Goal: Information Seeking & Learning: Learn about a topic

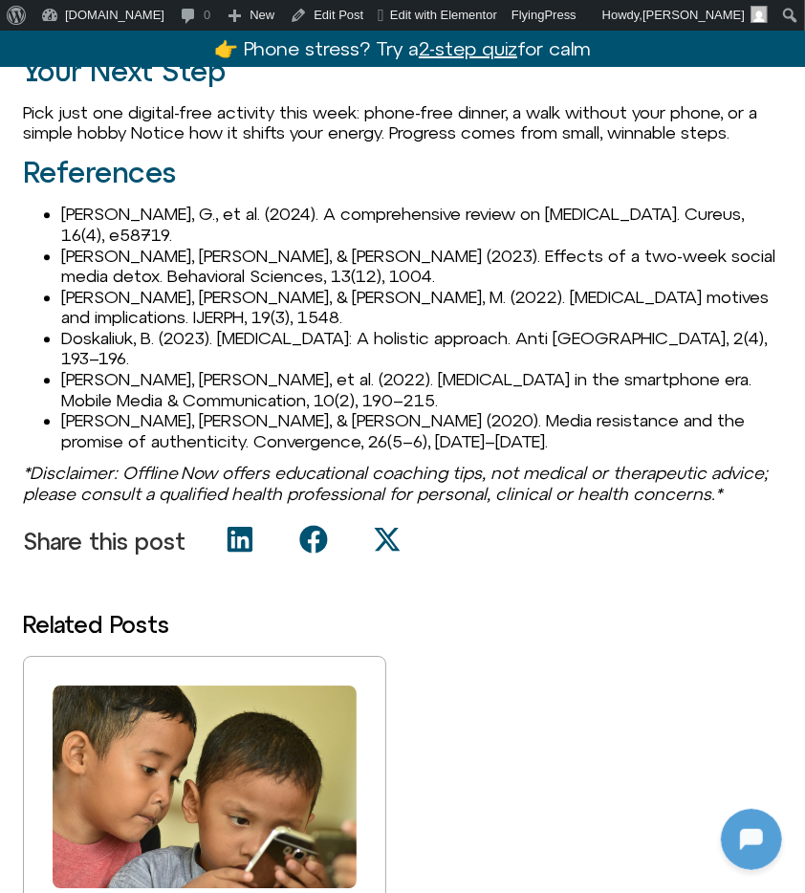
scroll to position [2587, 0]
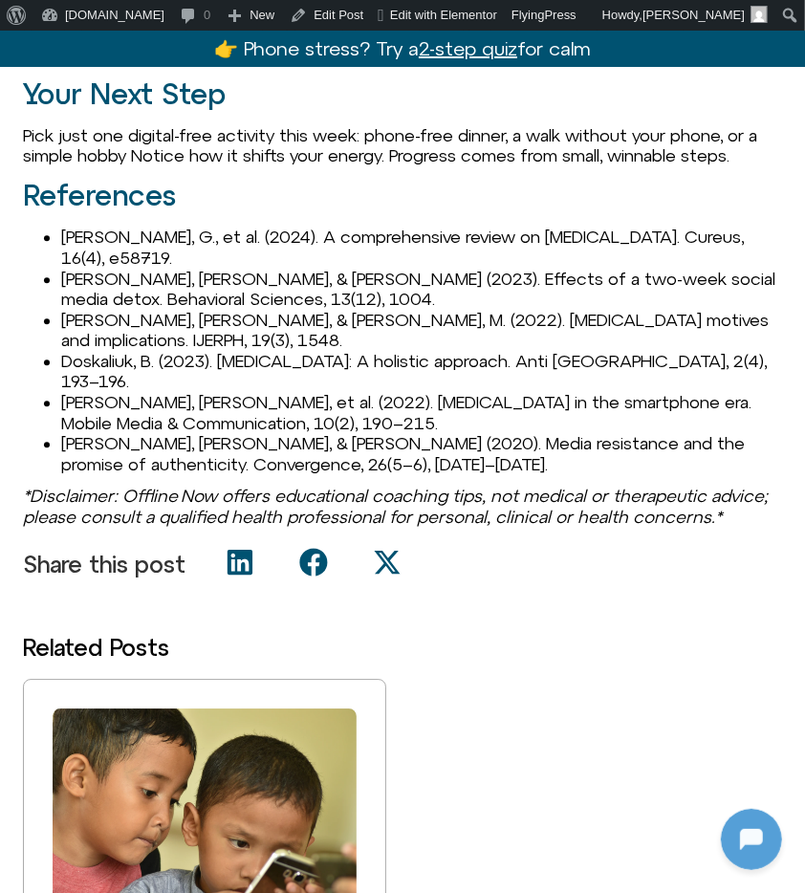
click at [104, 232] on li "Anandpara, G., et al. (2024). A comprehensive review on digital detox. Cureus, …" at bounding box center [421, 247] width 721 height 41
copy li "Anandpara"
click at [95, 280] on li "Coyne, P., & Woodruff, S. J. (2023). Effects of a two-week social media detox. …" at bounding box center [421, 289] width 721 height 41
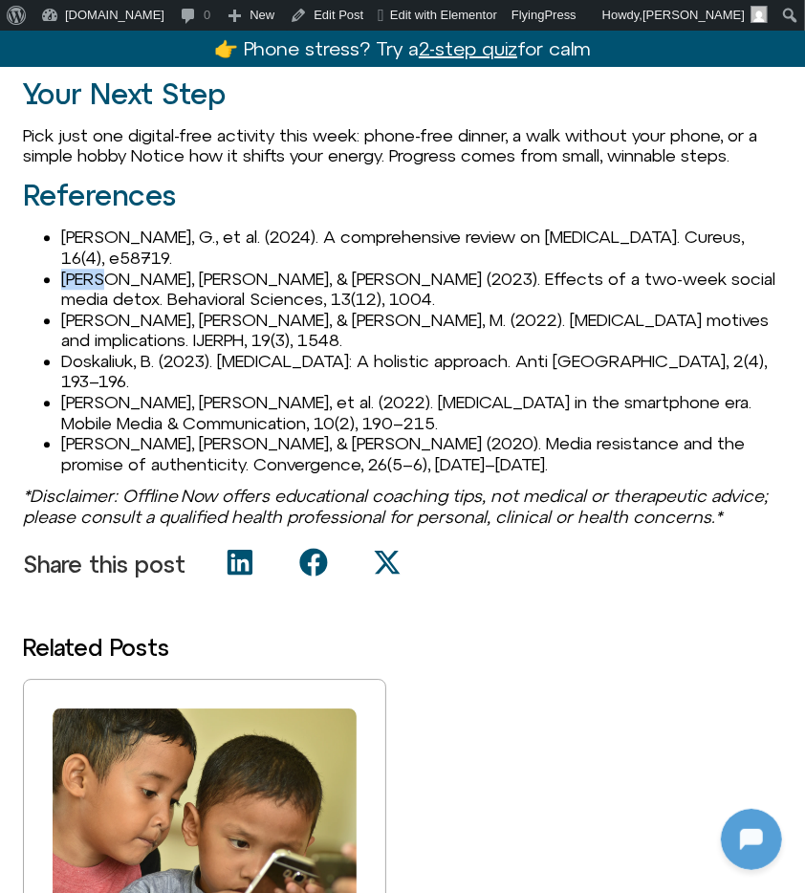
copy li "Coyne"
drag, startPoint x: 59, startPoint y: 318, endPoint x: 173, endPoint y: 318, distance: 113.8
click at [173, 318] on ul "Anandpara, G., et al. (2024). A comprehensive review on digital detox. Cureus, …" at bounding box center [402, 351] width 759 height 248
copy li "Díaz-Meneses"
click at [78, 333] on li "Díaz-Meneses, G., & Estupinán-Ojeda, M. (2022). Digital detox motives and impli…" at bounding box center [421, 330] width 721 height 41
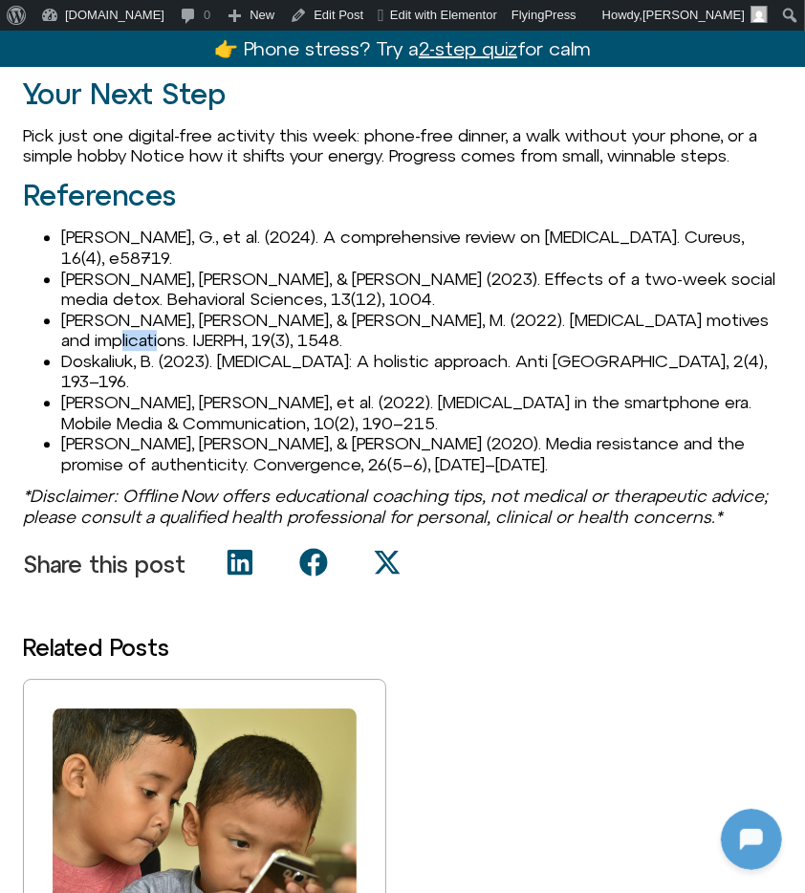
click at [78, 333] on li "Díaz-Meneses, G., & Estupinán-Ojeda, M. (2022). Digital detox motives and impli…" at bounding box center [421, 330] width 721 height 41
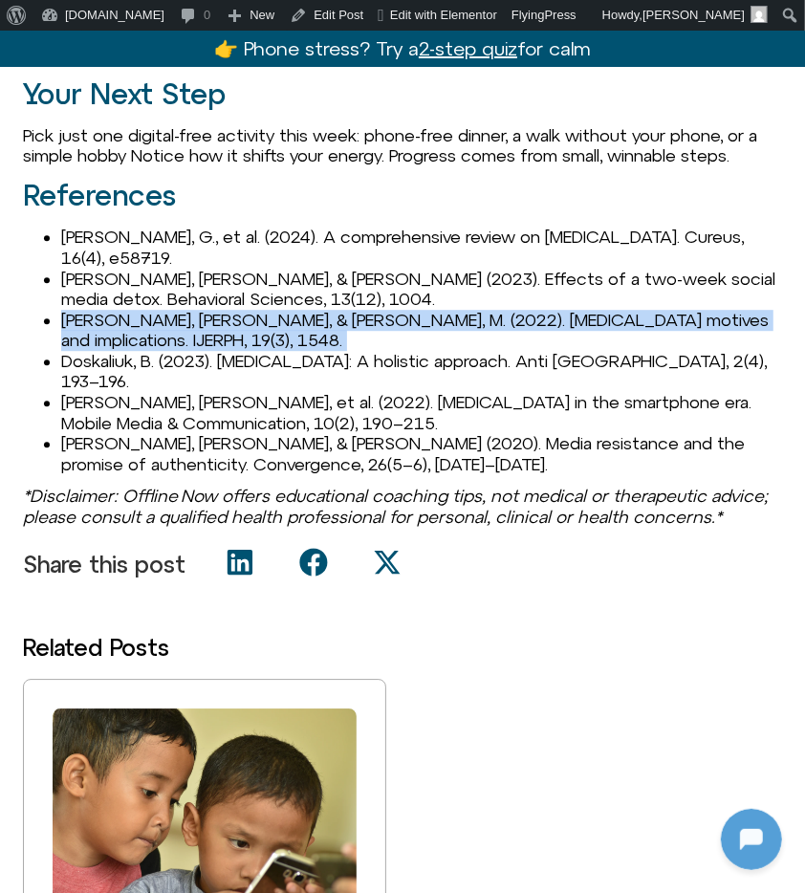
click at [78, 333] on li "Díaz-Meneses, G., & Estupinán-Ojeda, M. (2022). Digital detox motives and impli…" at bounding box center [421, 330] width 721 height 41
copy ul "Díaz-Meneses, G., & Estupinán-Ojeda, M. (2022). Digital detox motives and impli…"
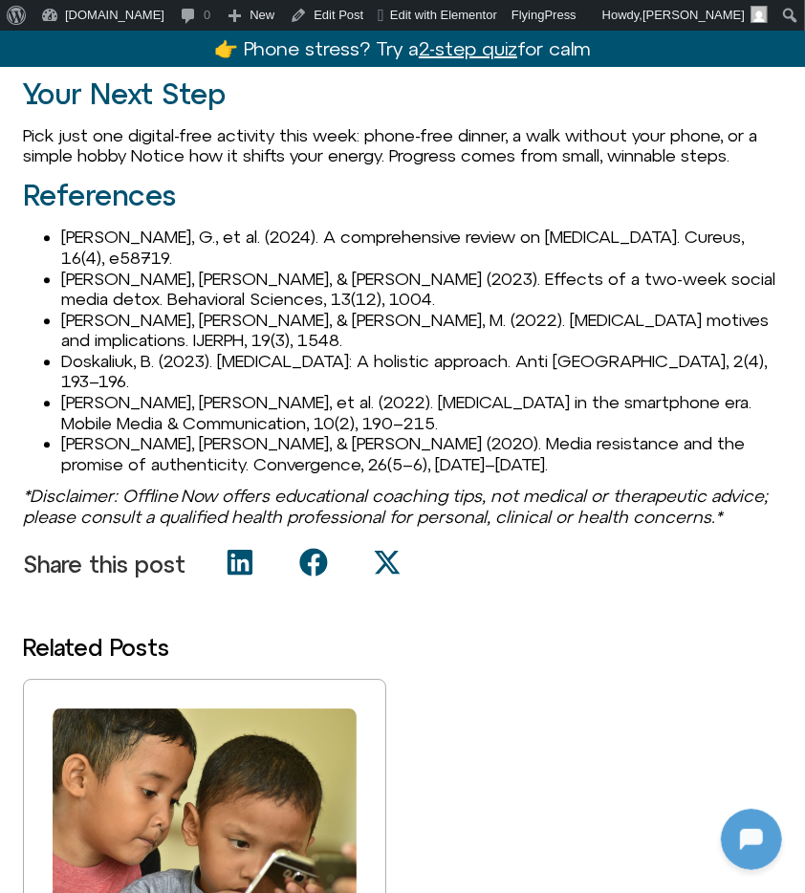
click at [116, 359] on li "Doskaliuk, B. (2023). Digital detox: A holistic approach. Anti Aging East Eur, …" at bounding box center [421, 371] width 721 height 41
copy li "Doskaliuk"
click at [88, 392] on li "[PERSON_NAME], [PERSON_NAME], et al. (2022). [MEDICAL_DATA] in the smartphone e…" at bounding box center [421, 412] width 721 height 41
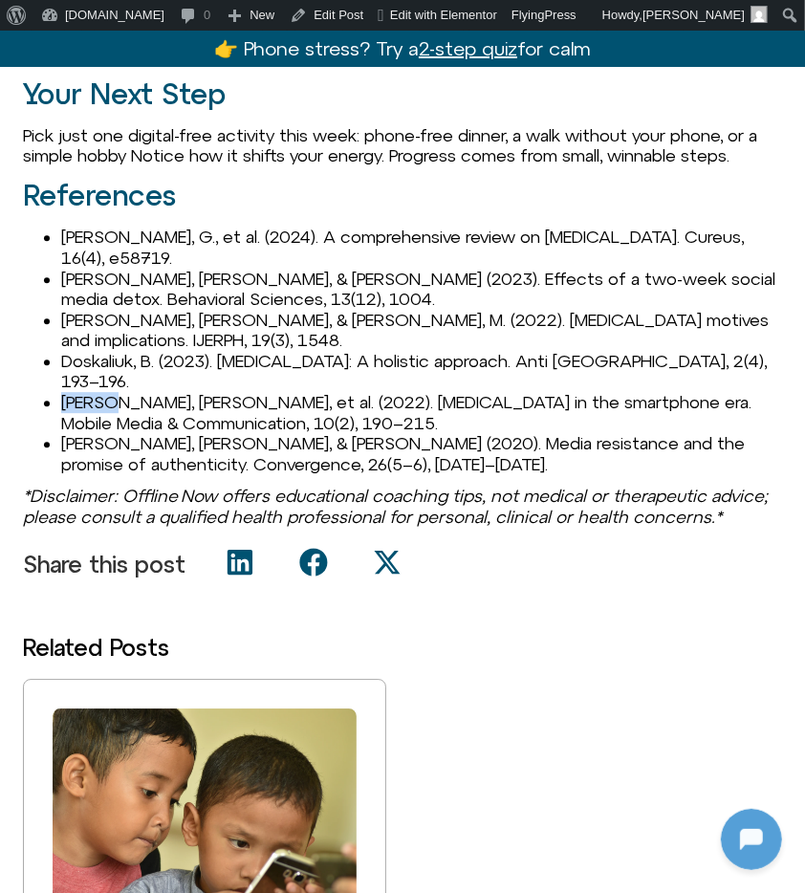
copy li "Radtke"
click at [66, 433] on li "[PERSON_NAME], [PERSON_NAME], & [PERSON_NAME] (2020). Media resistance and the …" at bounding box center [421, 453] width 721 height 41
click at [127, 395] on li "[PERSON_NAME], [PERSON_NAME], et al. (2022). [MEDICAL_DATA] in the smartphone e…" at bounding box center [421, 412] width 721 height 41
click at [127, 395] on li "Radtke, T., et al. (2022). Digital detox in the smartphone era. Mobile Media & …" at bounding box center [421, 412] width 721 height 41
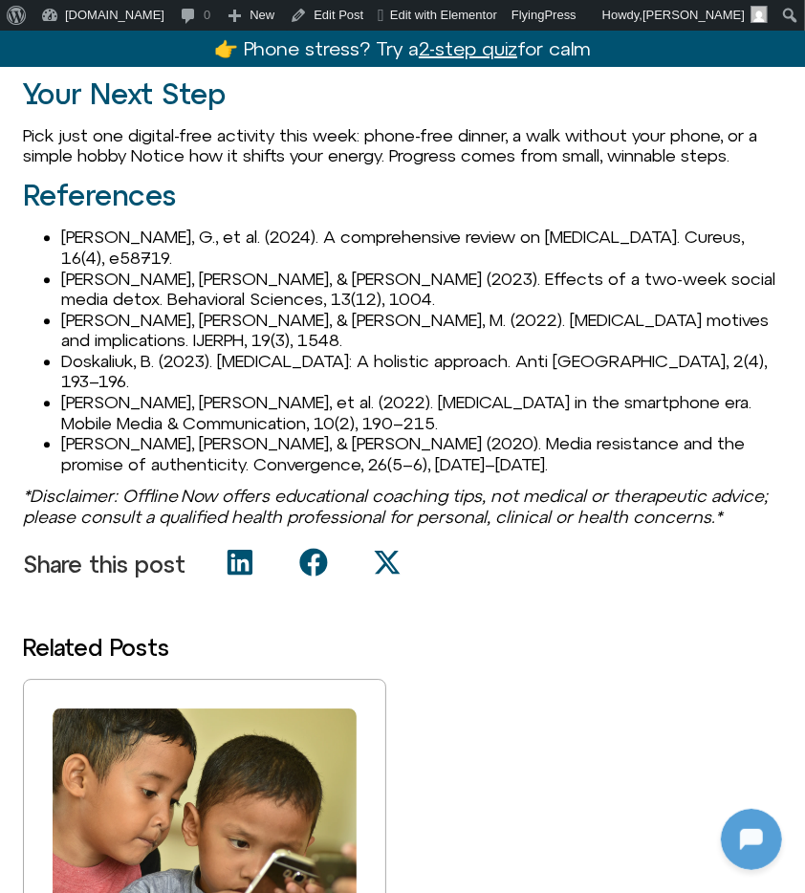
click at [115, 433] on li "Syvertsen, T., & Enli, G. (2020). Media resistance and the promise of authentic…" at bounding box center [421, 453] width 721 height 41
copy li "Syvertsen"
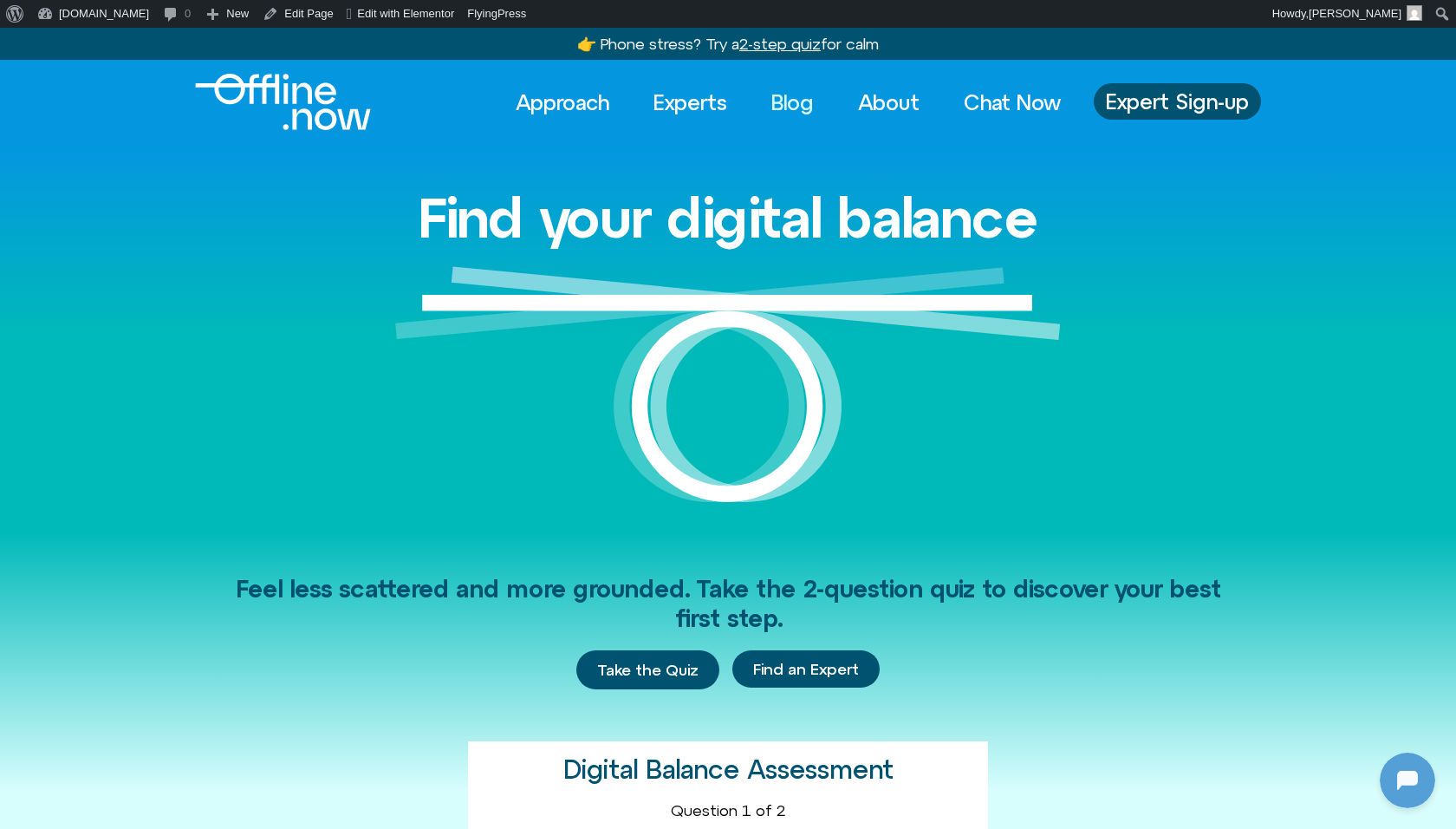
click at [791, 94] on link "Blog" at bounding box center [792, 102] width 73 height 38
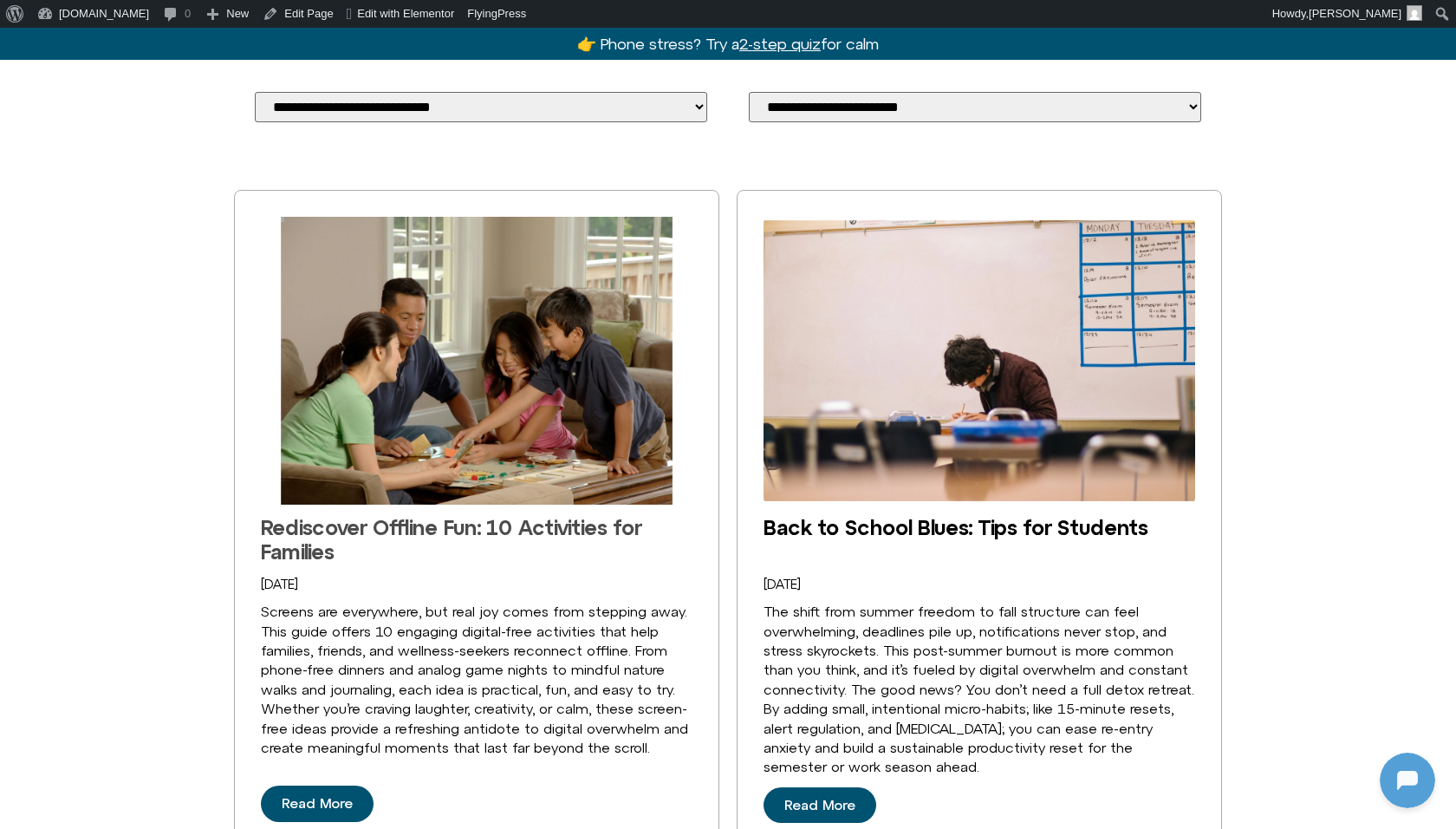
scroll to position [360, 0]
click at [539, 522] on link "Rediscover Offline Fun: 10 Activities for Families" at bounding box center [451, 539] width 381 height 49
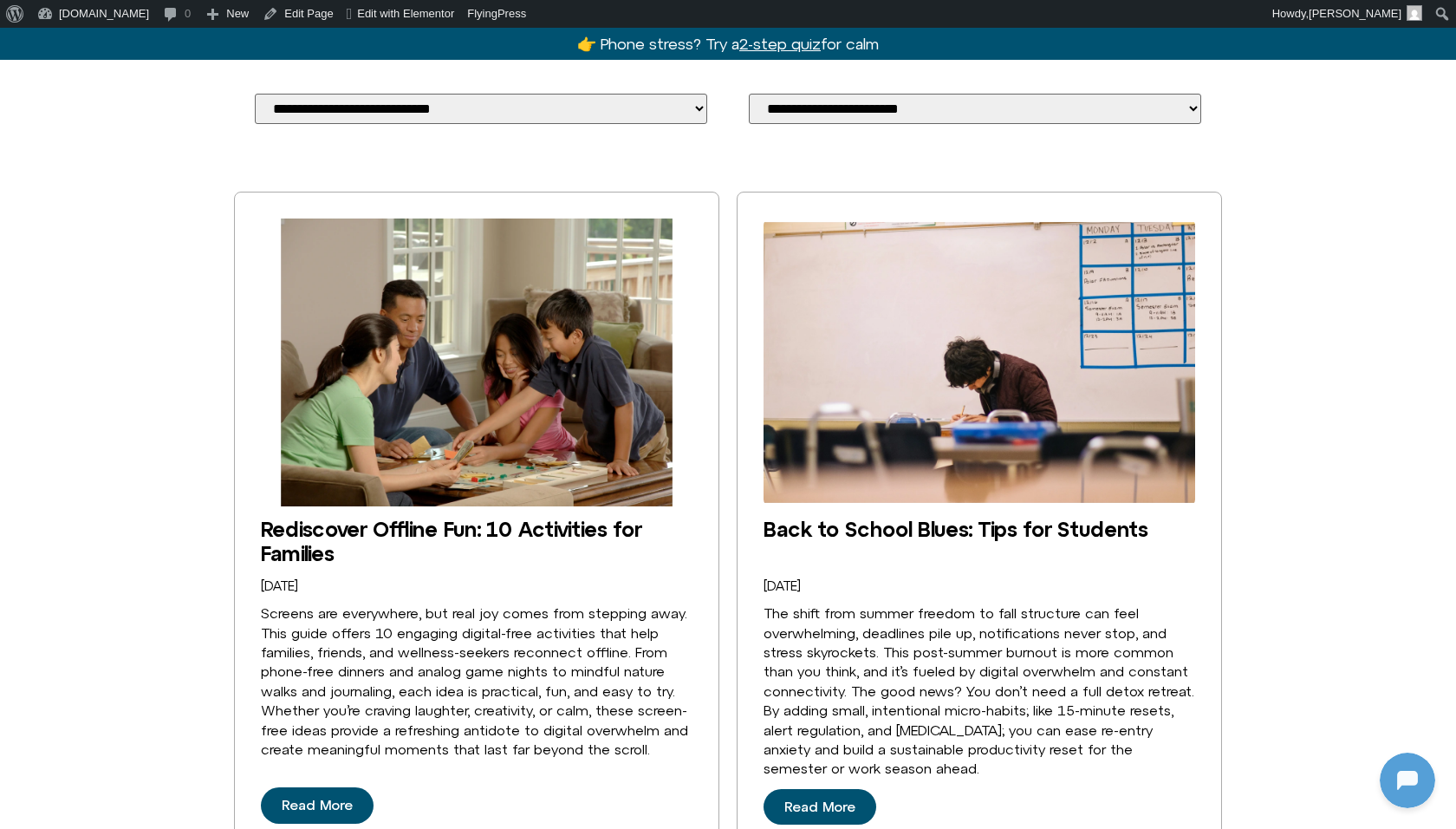
scroll to position [360, 0]
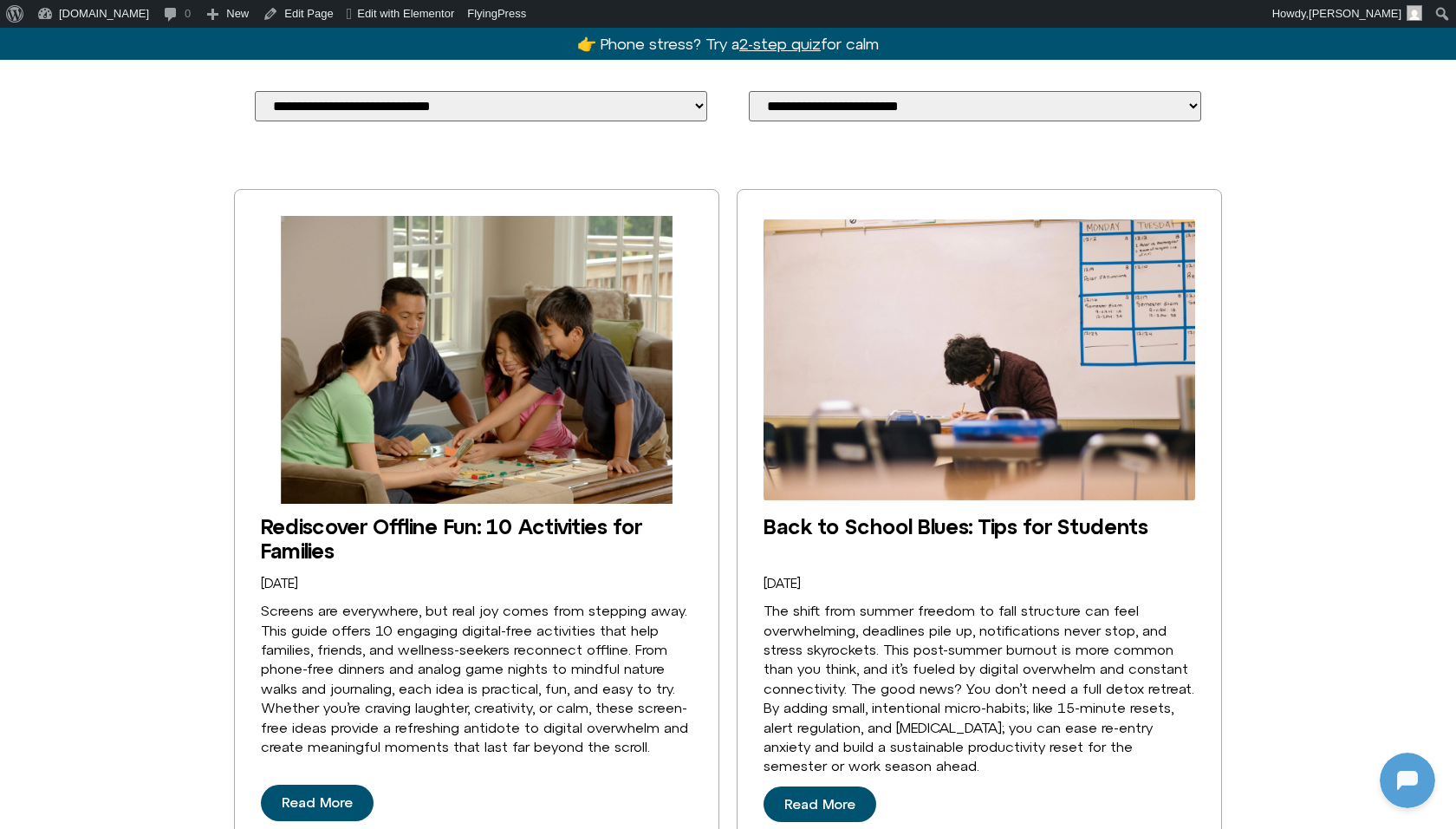
click at [878, 409] on img "Back to School Blues: Tips for Students" at bounding box center [979, 359] width 432 height 288
